Goal: Task Accomplishment & Management: Manage account settings

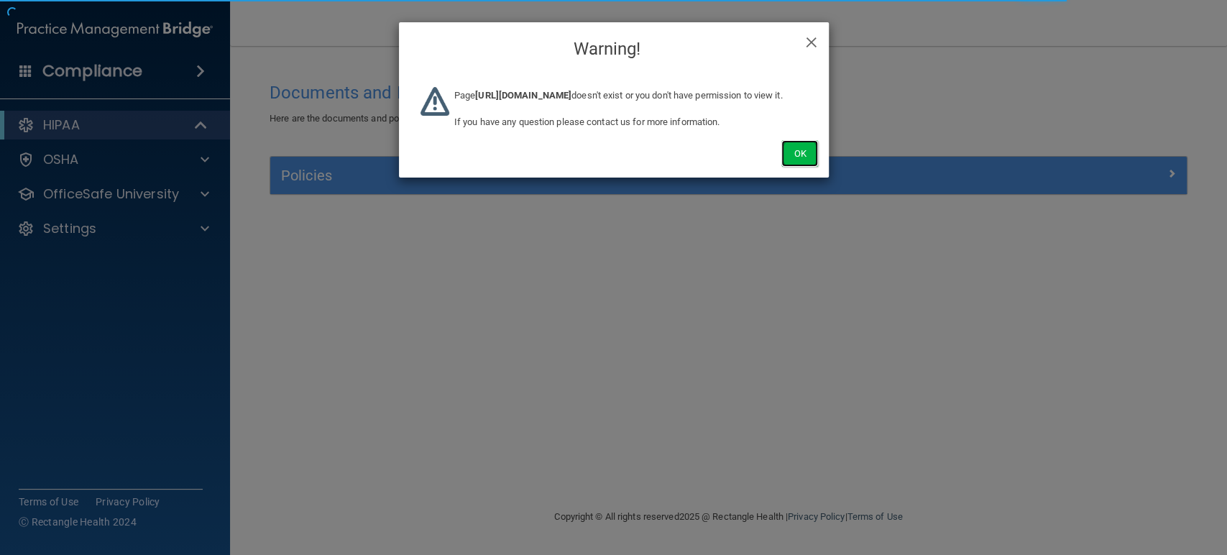
click at [801, 162] on button "Ok" at bounding box center [799, 153] width 36 height 27
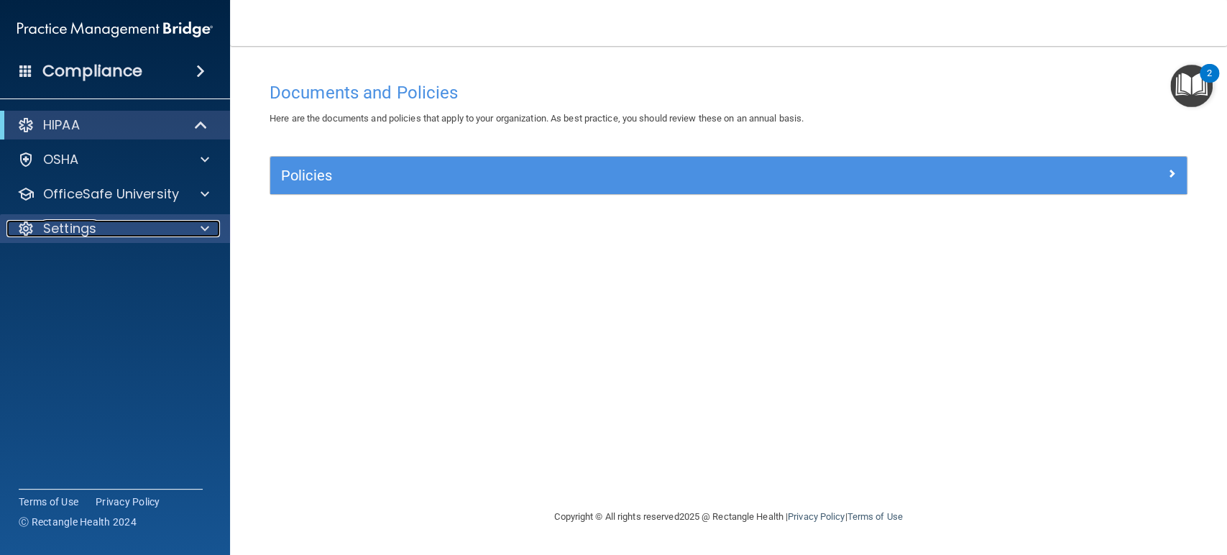
click at [201, 220] on span at bounding box center [205, 228] width 9 height 17
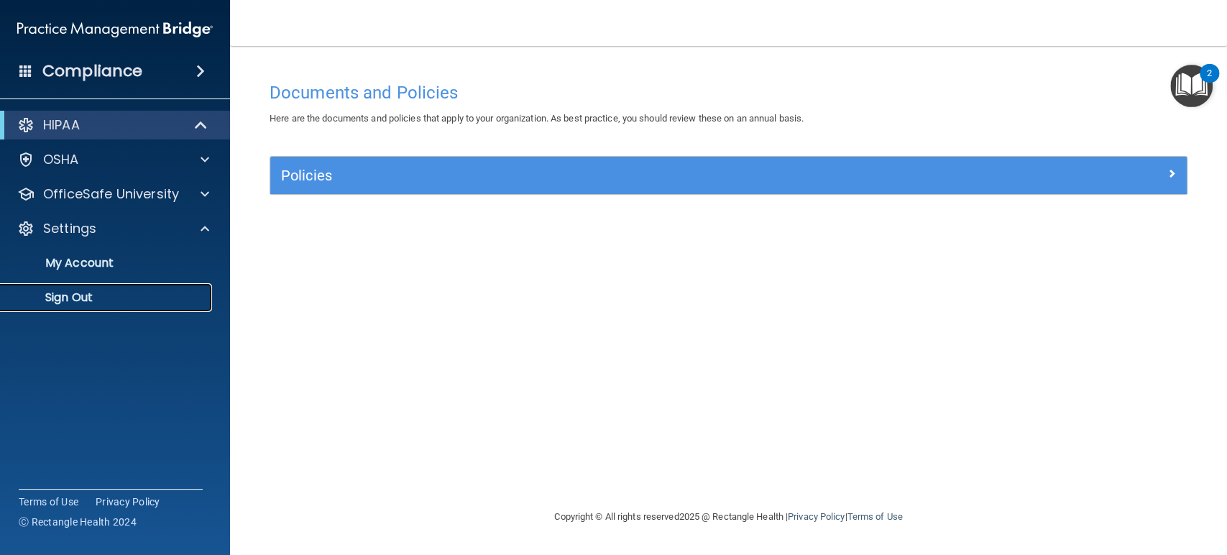
click at [59, 298] on p "Sign Out" at bounding box center [107, 297] width 196 height 14
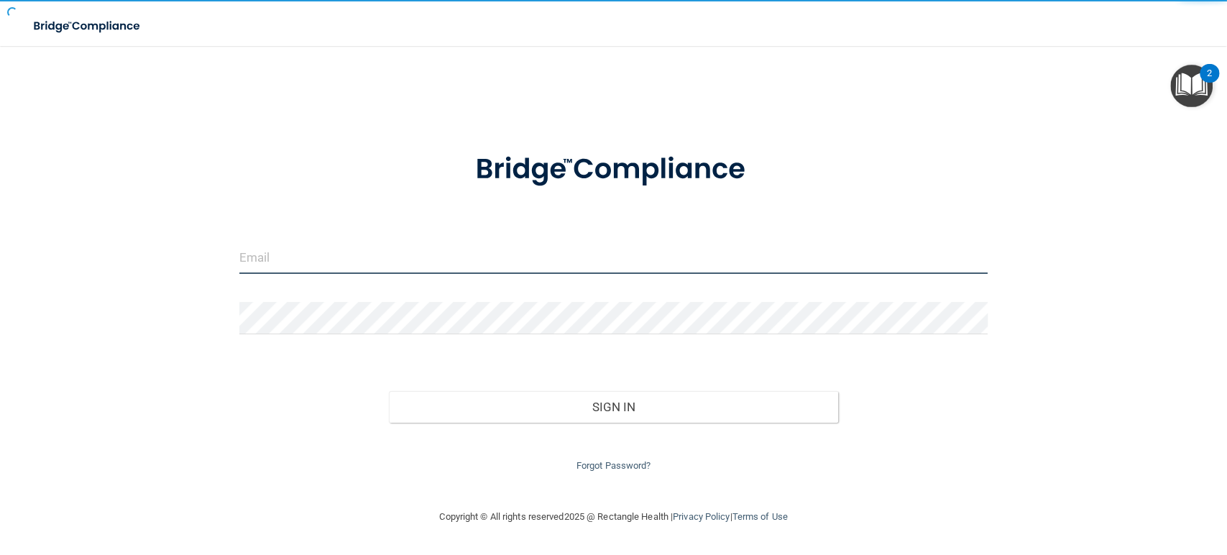
type input "swhite@rectanglehealth.com"
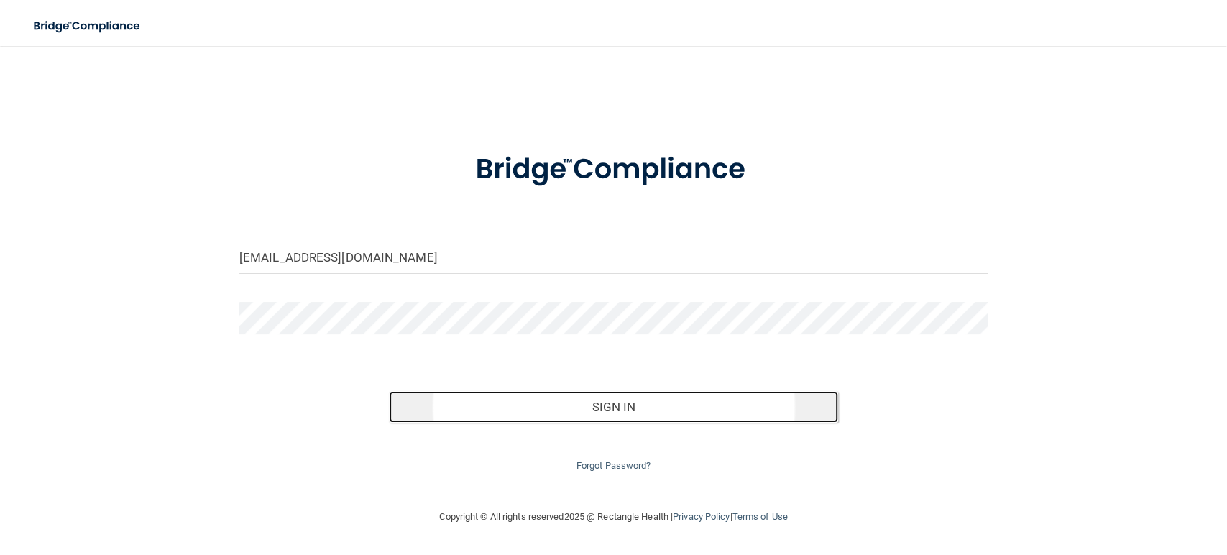
click at [614, 407] on button "Sign In" at bounding box center [613, 407] width 449 height 32
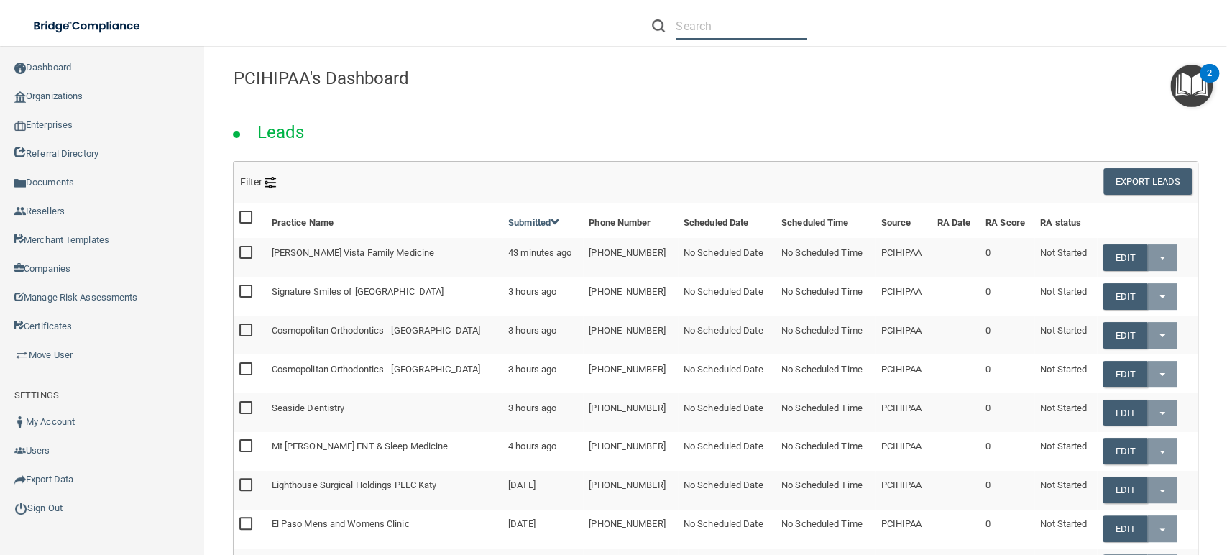
click at [740, 18] on input "text" at bounding box center [742, 26] width 132 height 27
paste input "[PERSON_NAME] Family Dentistry LLC"
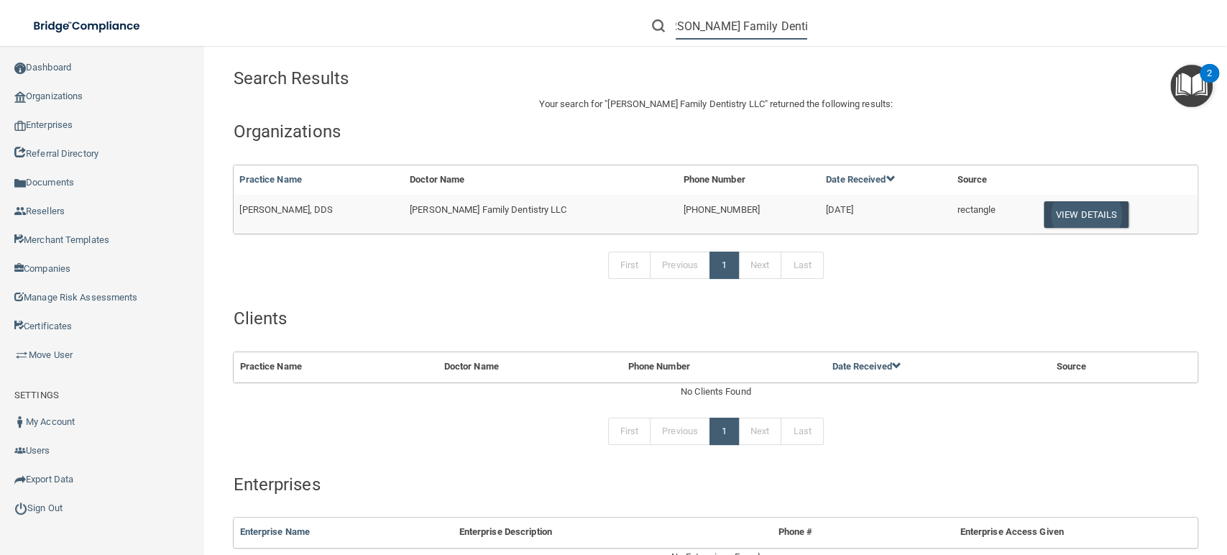
type input "[PERSON_NAME] Family Dentistry LLC"
click at [1070, 223] on button "View Details" at bounding box center [1086, 214] width 85 height 27
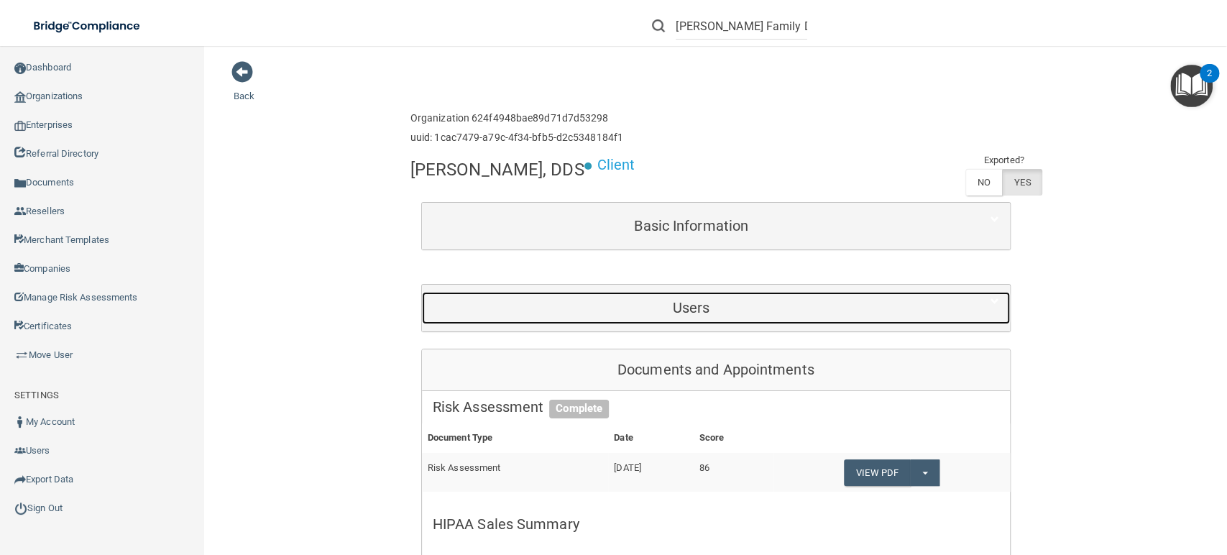
click at [681, 305] on h5 "Users" at bounding box center [691, 308] width 517 height 16
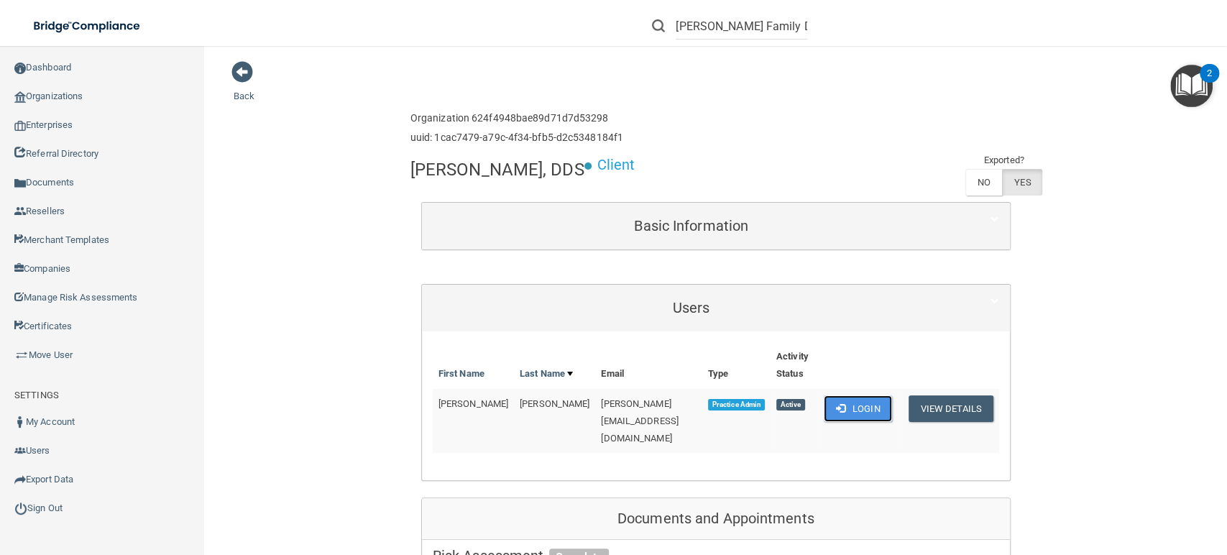
click at [835, 395] on button "Login" at bounding box center [858, 408] width 68 height 27
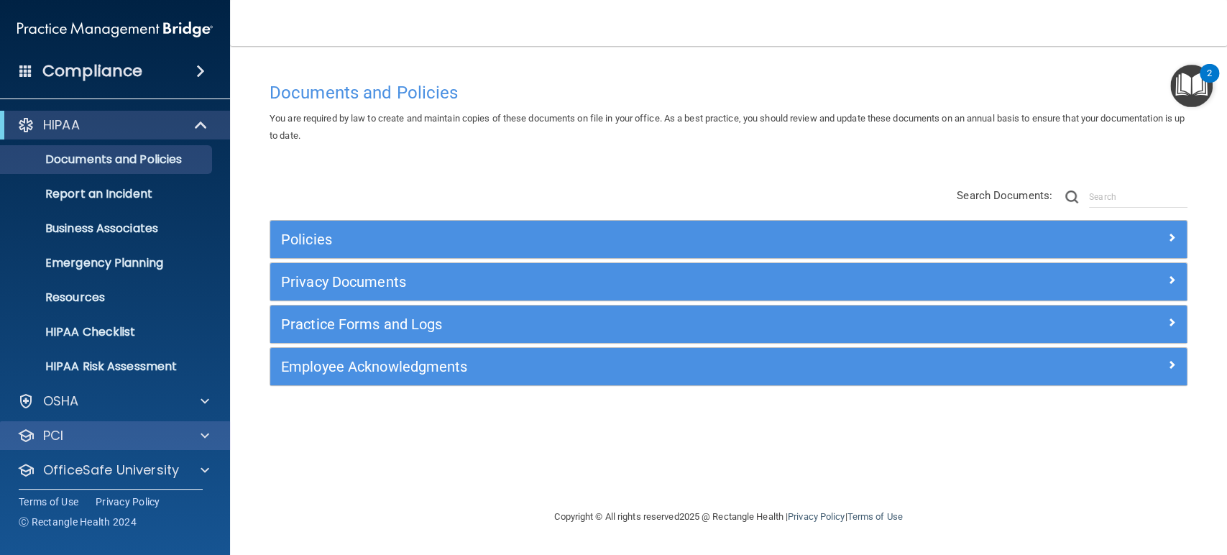
scroll to position [40, 0]
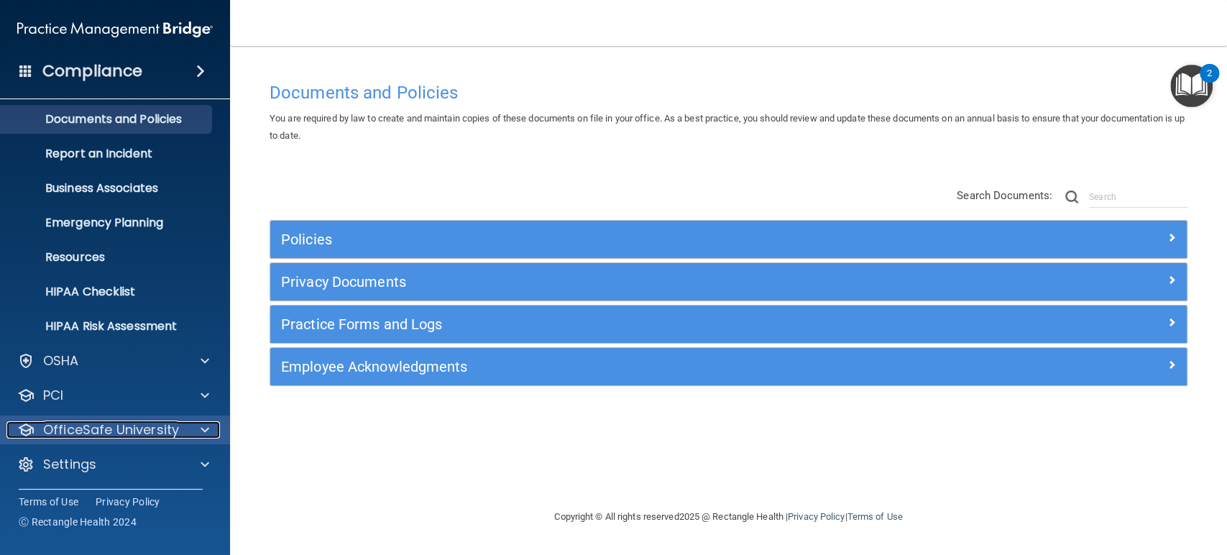
click at [203, 428] on span at bounding box center [205, 429] width 9 height 17
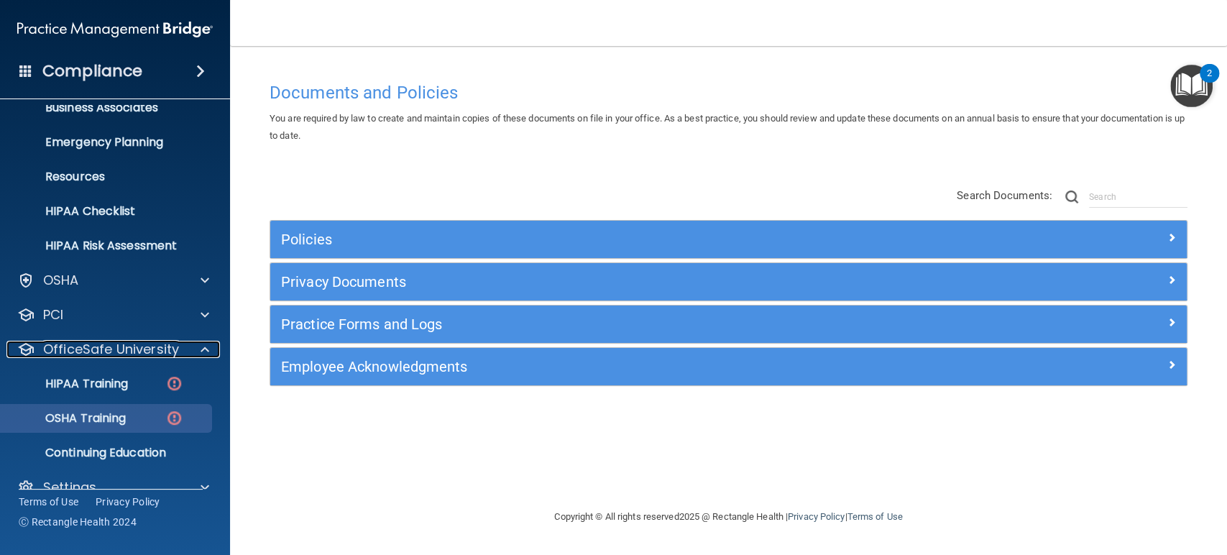
scroll to position [144, 0]
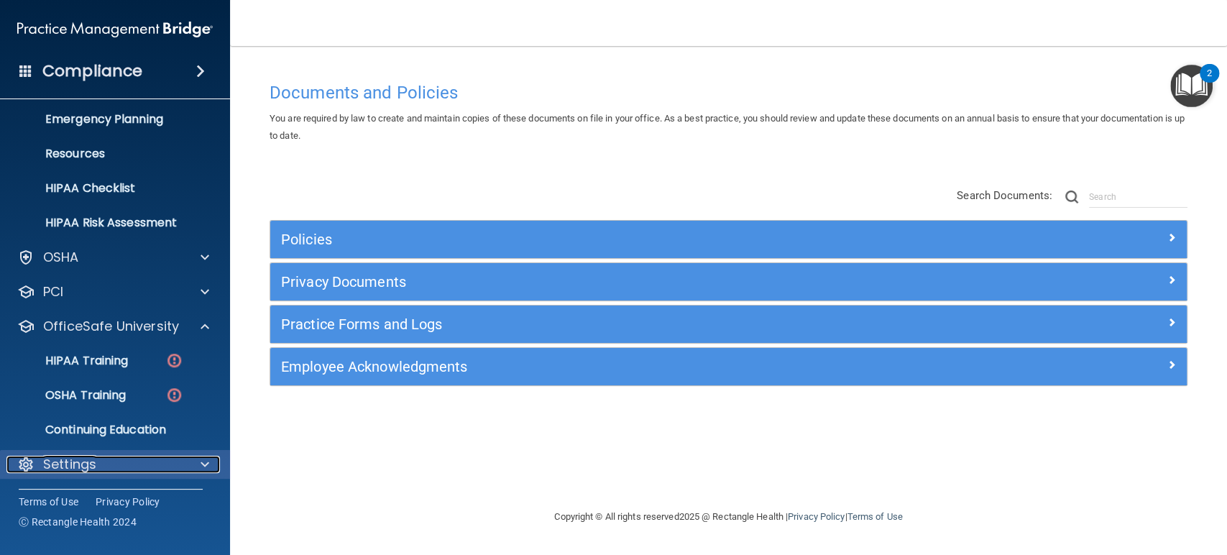
click at [201, 464] on span at bounding box center [205, 464] width 9 height 17
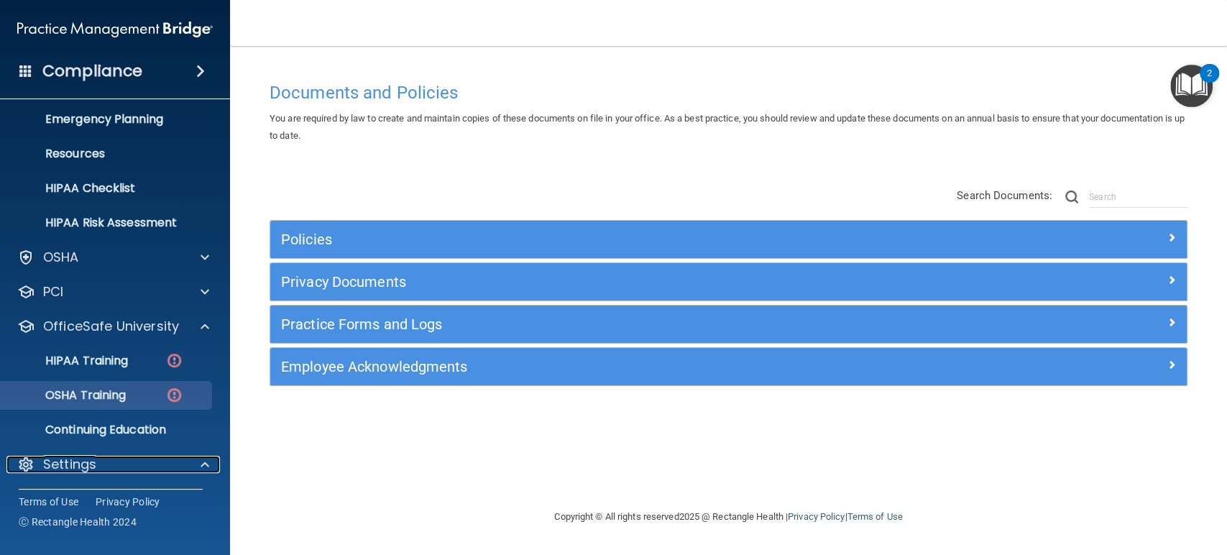
scroll to position [282, 0]
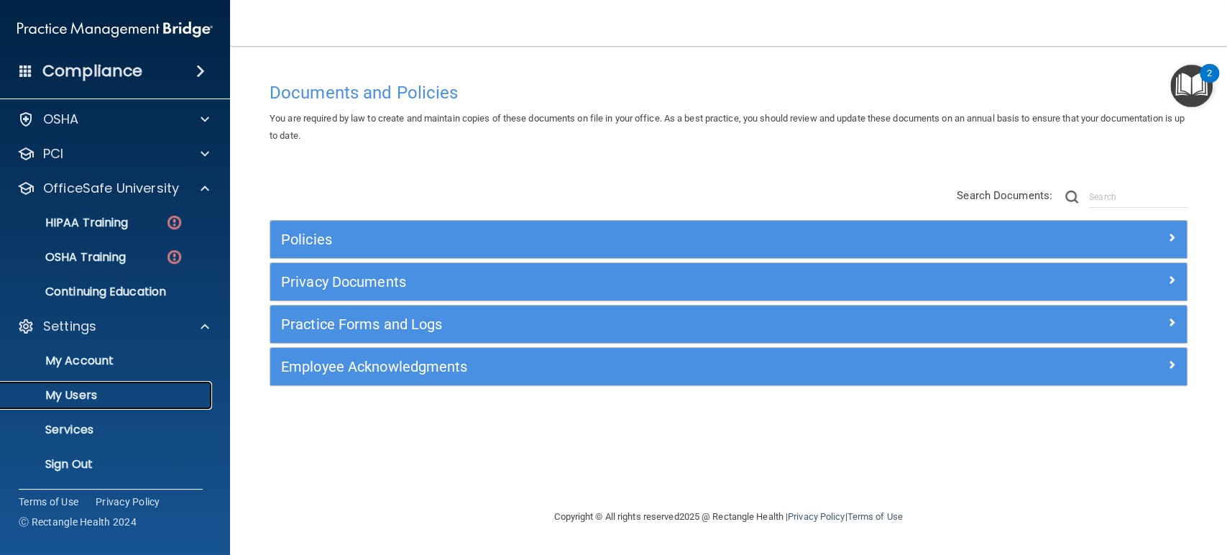
click at [88, 391] on p "My Users" at bounding box center [107, 395] width 196 height 14
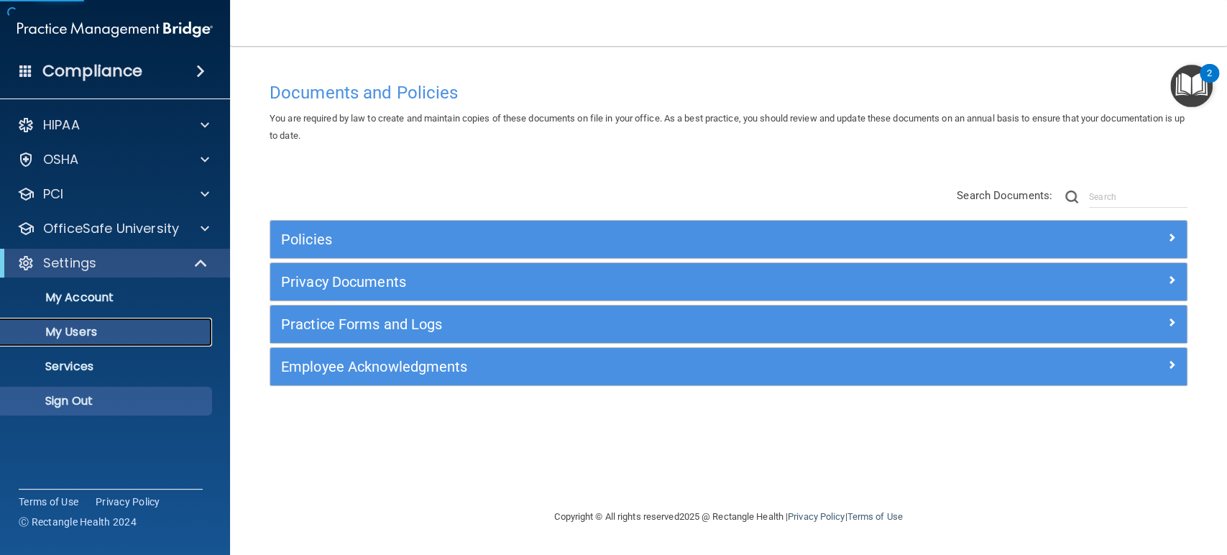
select select "20"
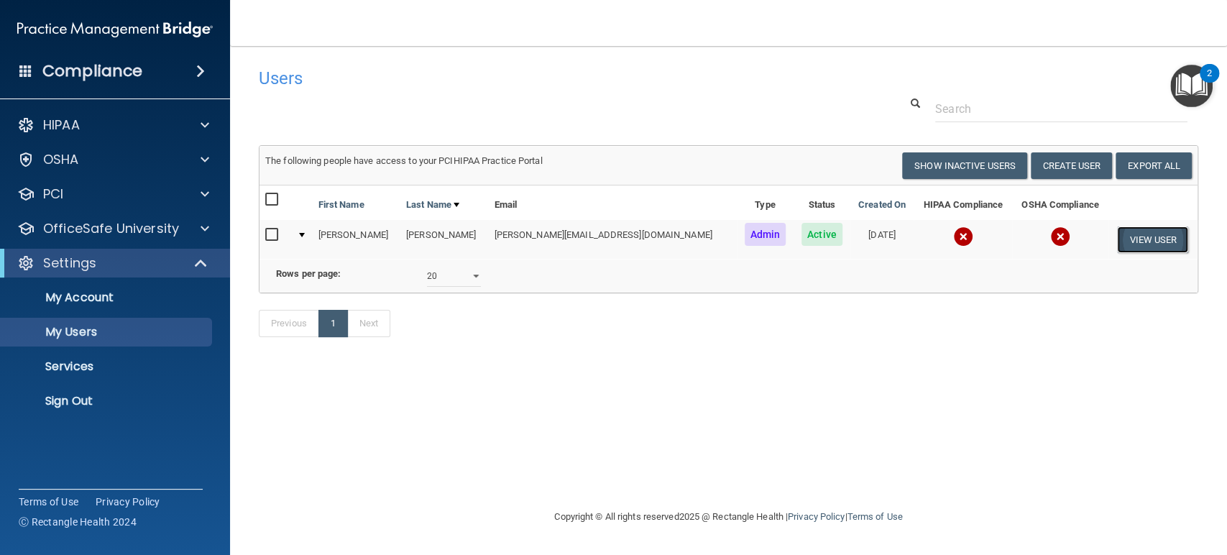
click at [1137, 239] on button "View User" at bounding box center [1152, 239] width 71 height 27
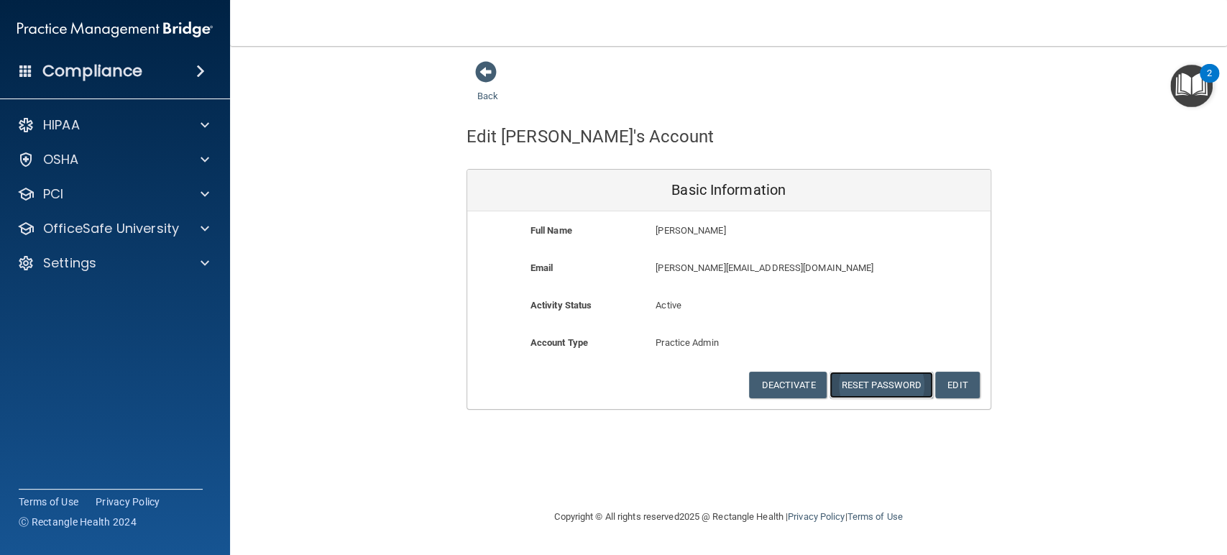
click at [884, 382] on button "Reset Password" at bounding box center [880, 385] width 103 height 27
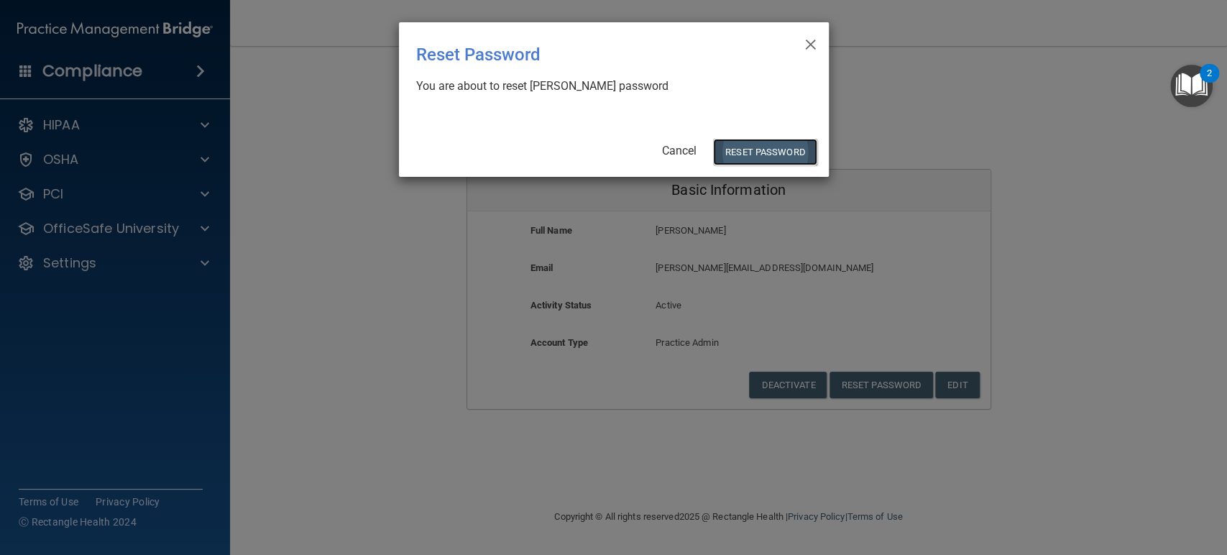
click at [759, 146] on button "Reset Password" at bounding box center [764, 152] width 103 height 27
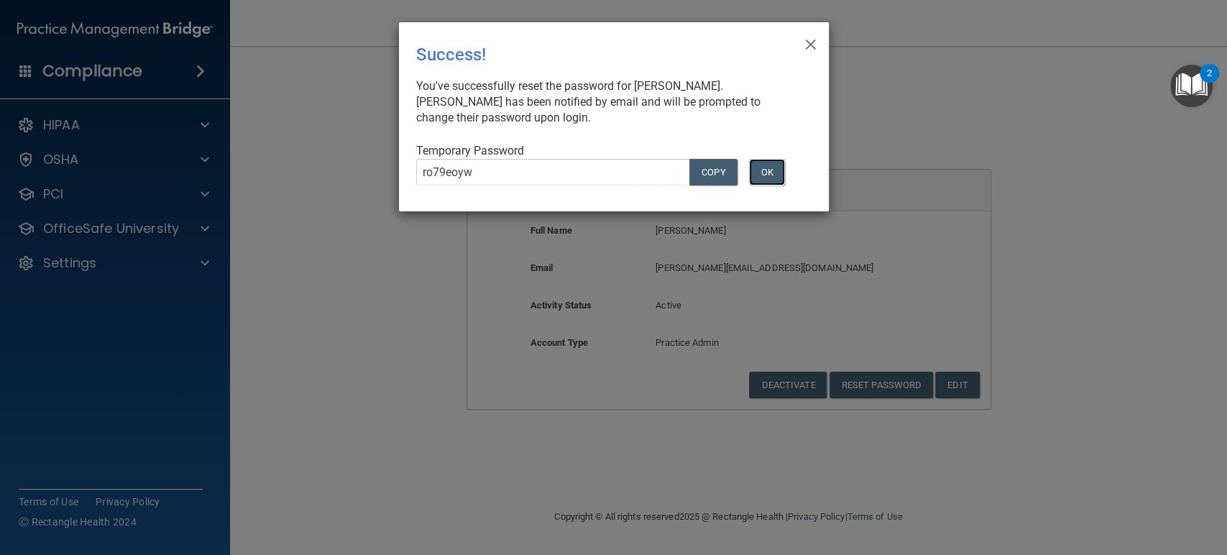
click at [766, 175] on button "OK" at bounding box center [767, 172] width 36 height 27
